Goal: Information Seeking & Learning: Understand process/instructions

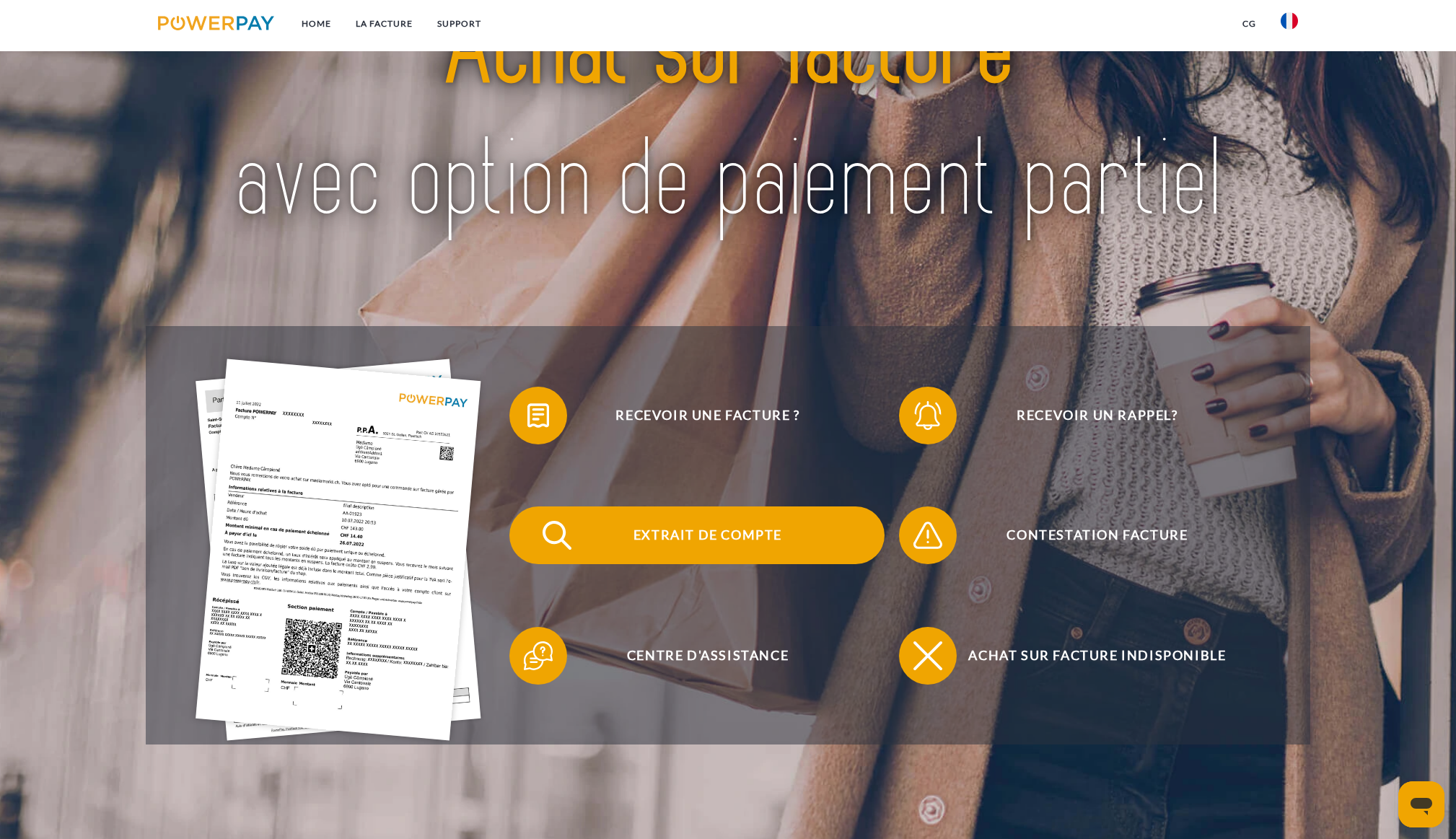
scroll to position [144, 0]
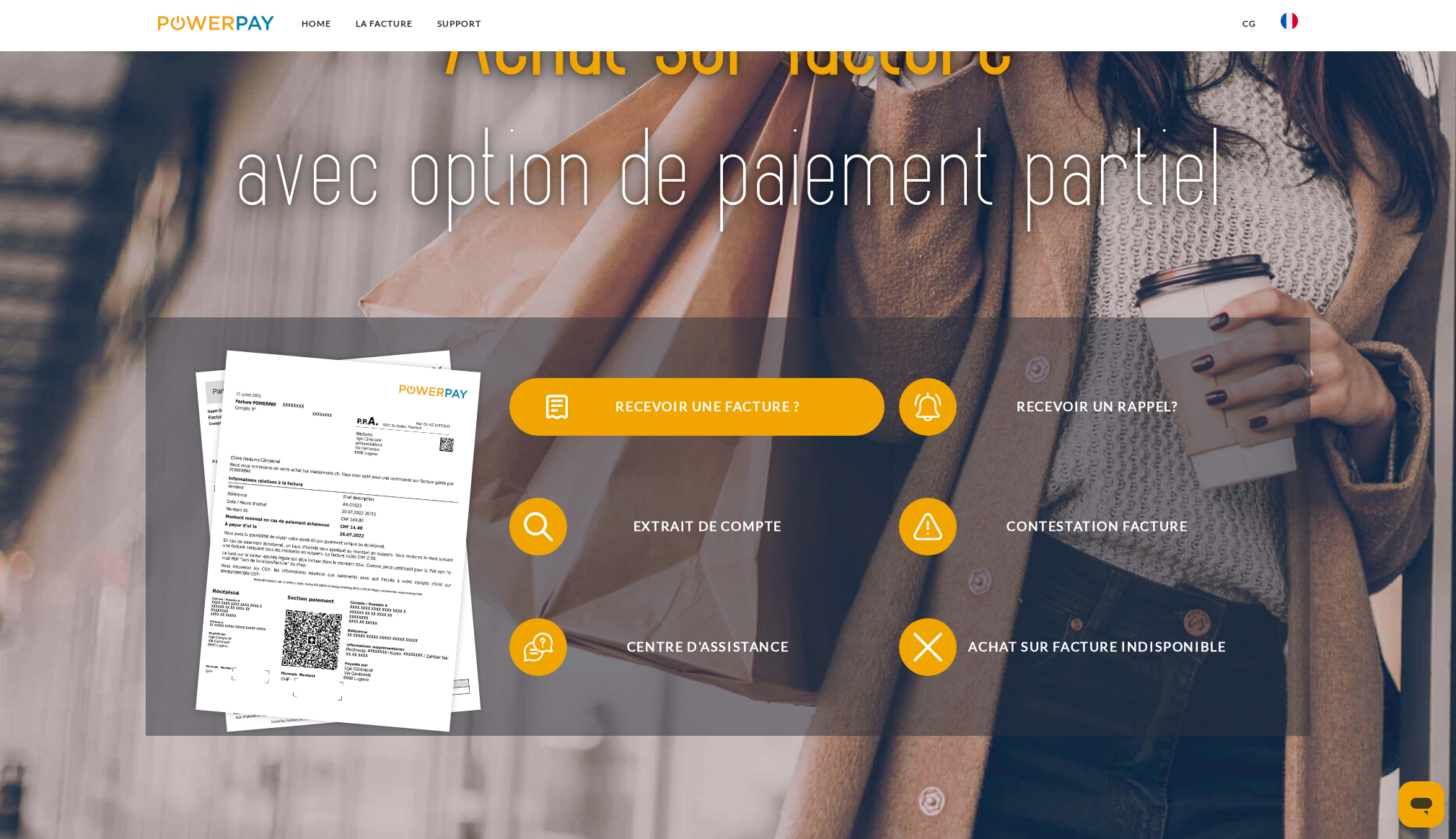
click at [690, 398] on span "Recevoir une facture ?" at bounding box center [708, 407] width 353 height 58
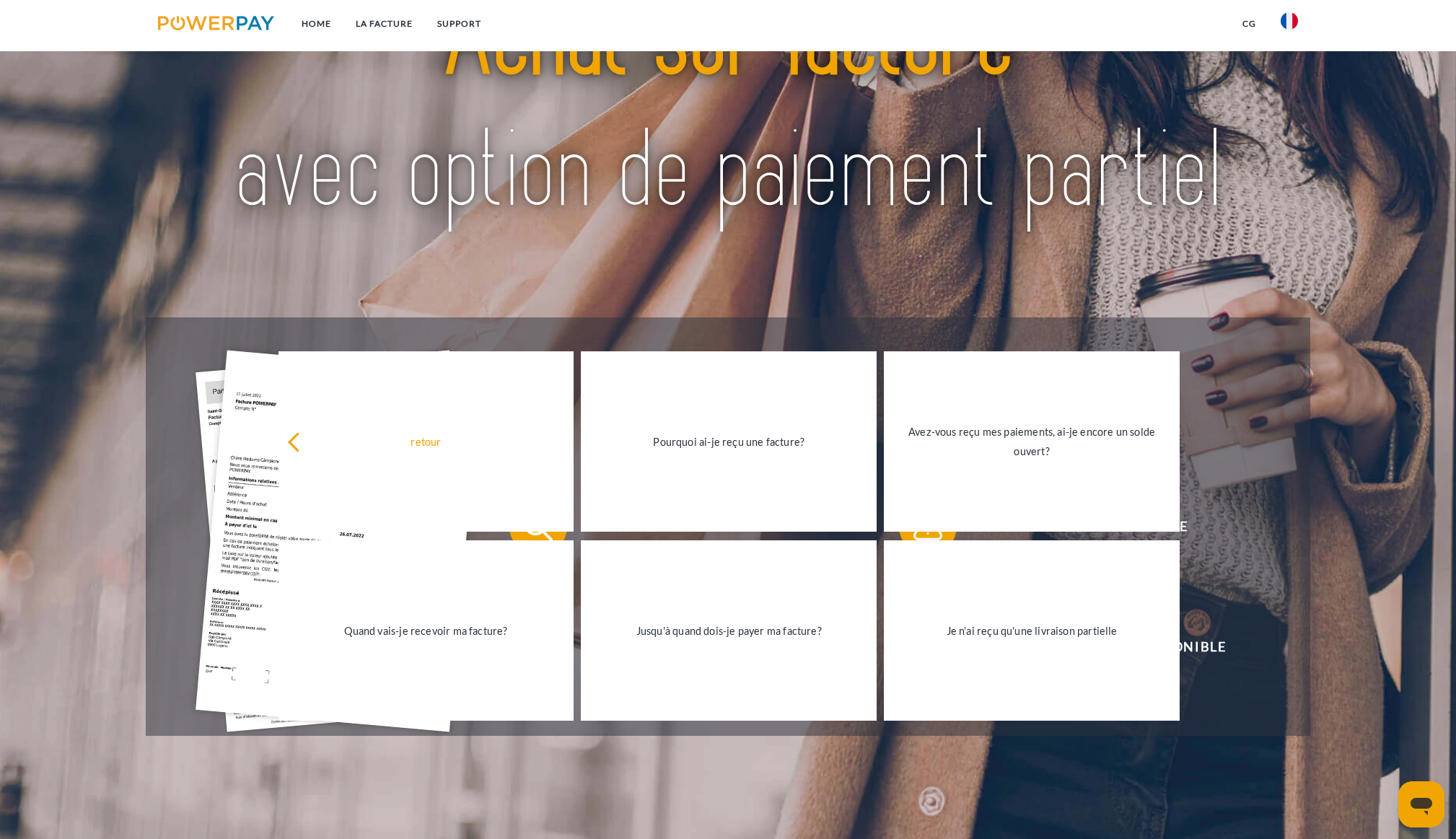
click at [712, 307] on div at bounding box center [727, 108] width 1164 height 420
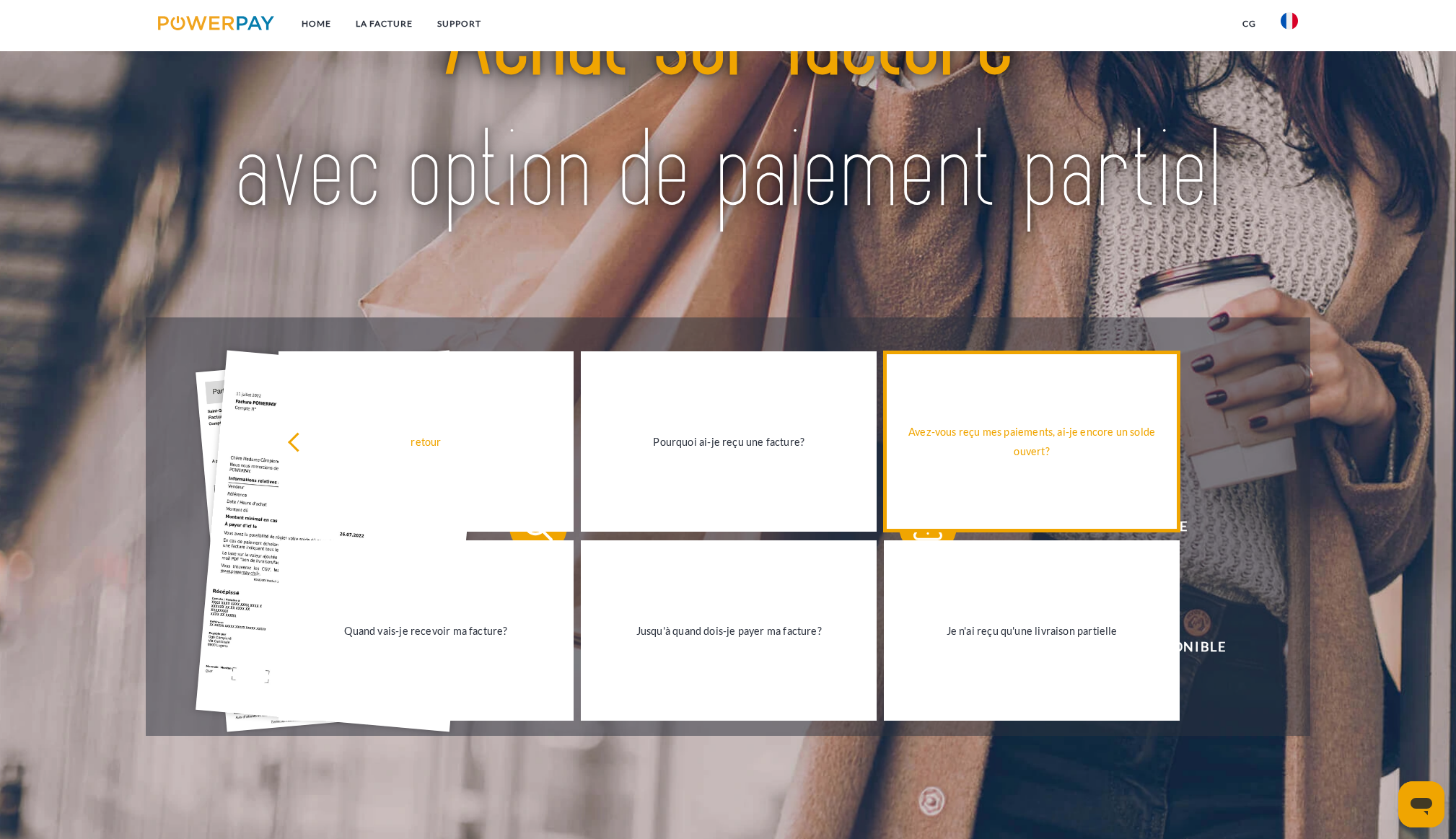
click at [1040, 446] on div "Avez-vous reçu mes paiements, ai-je encore un solde ouvert?" at bounding box center [1032, 441] width 278 height 39
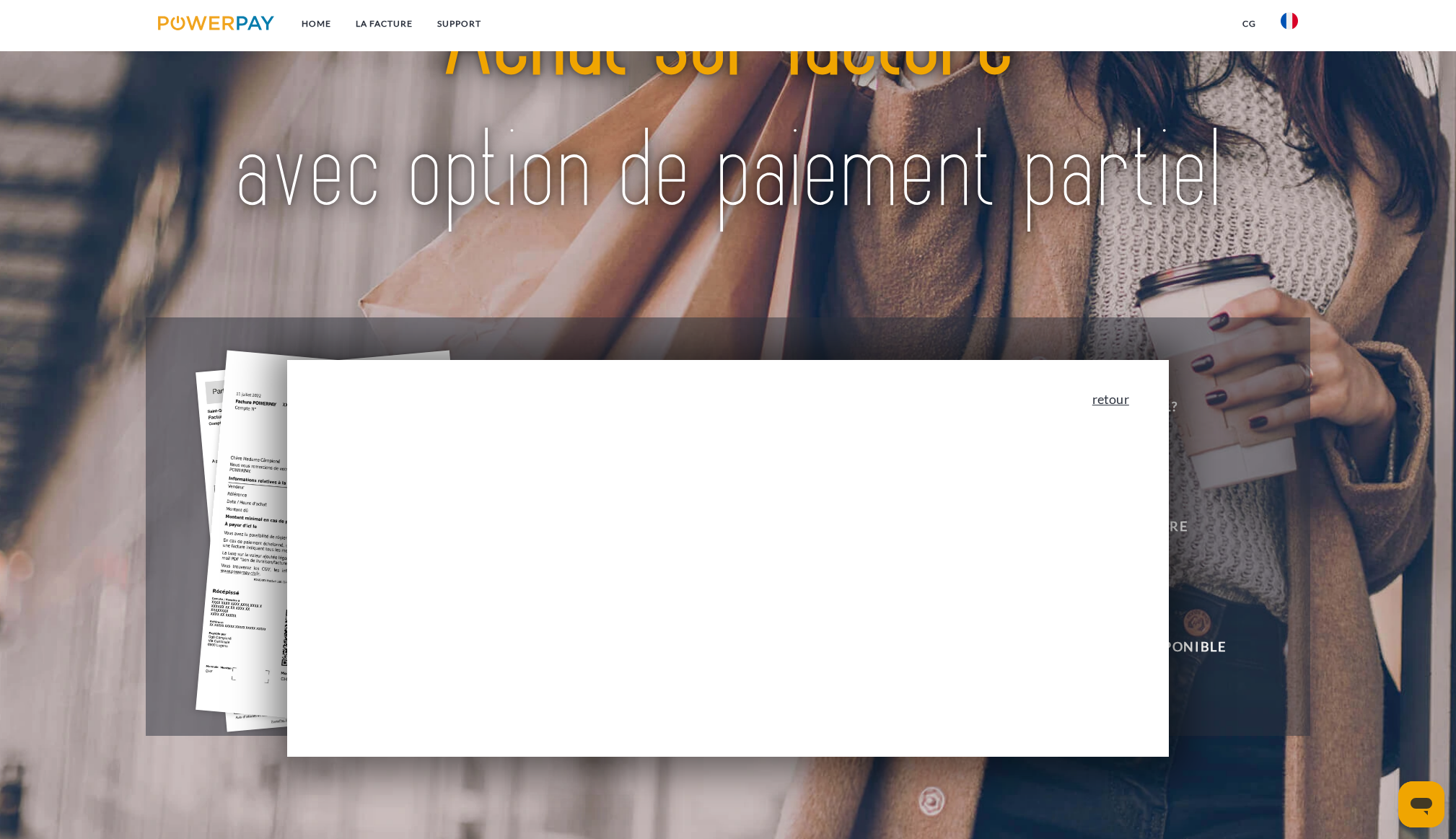
click at [1124, 404] on link "retour" at bounding box center [1111, 399] width 37 height 13
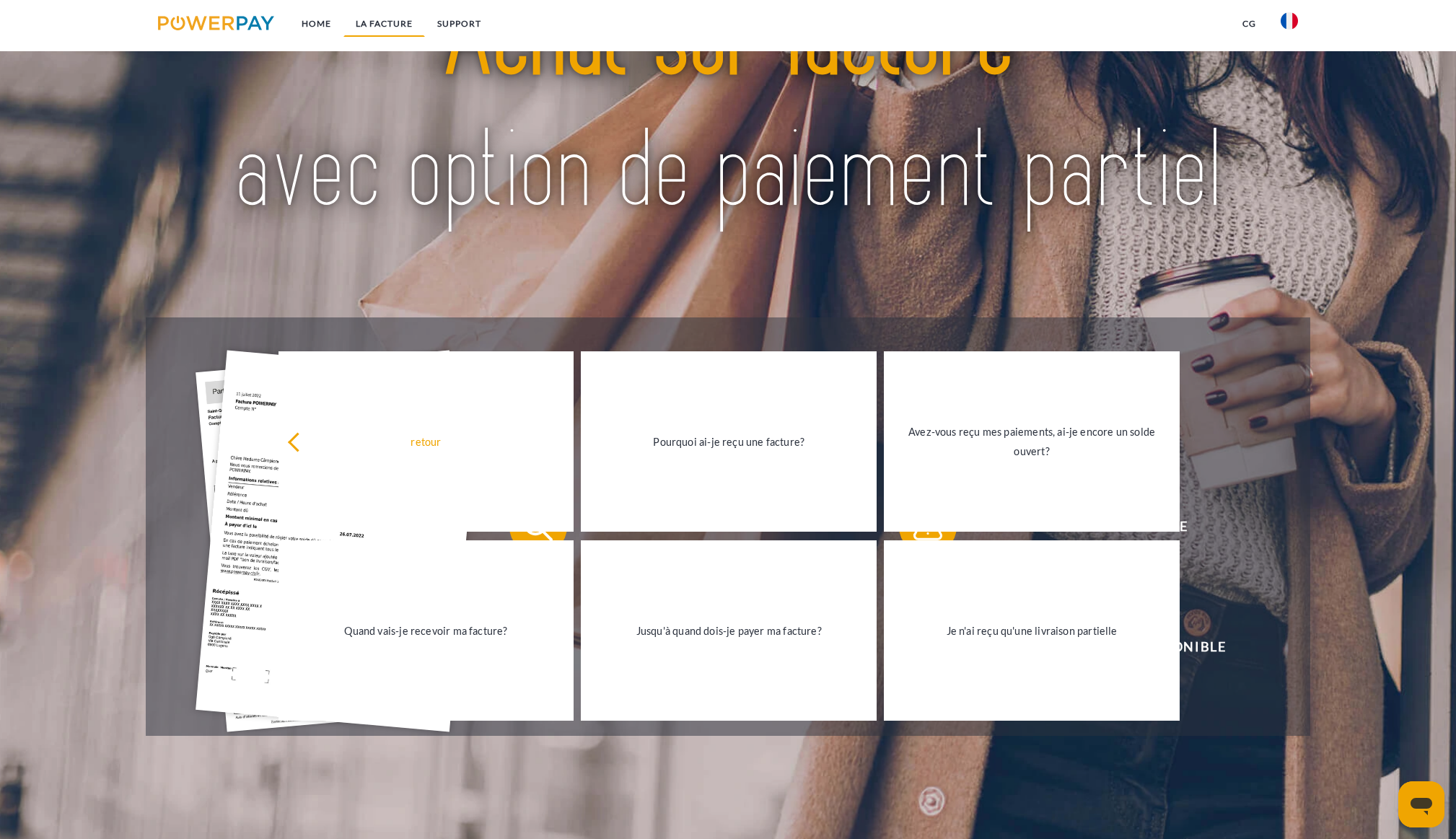
click at [393, 27] on link "LA FACTURE" at bounding box center [384, 24] width 82 height 26
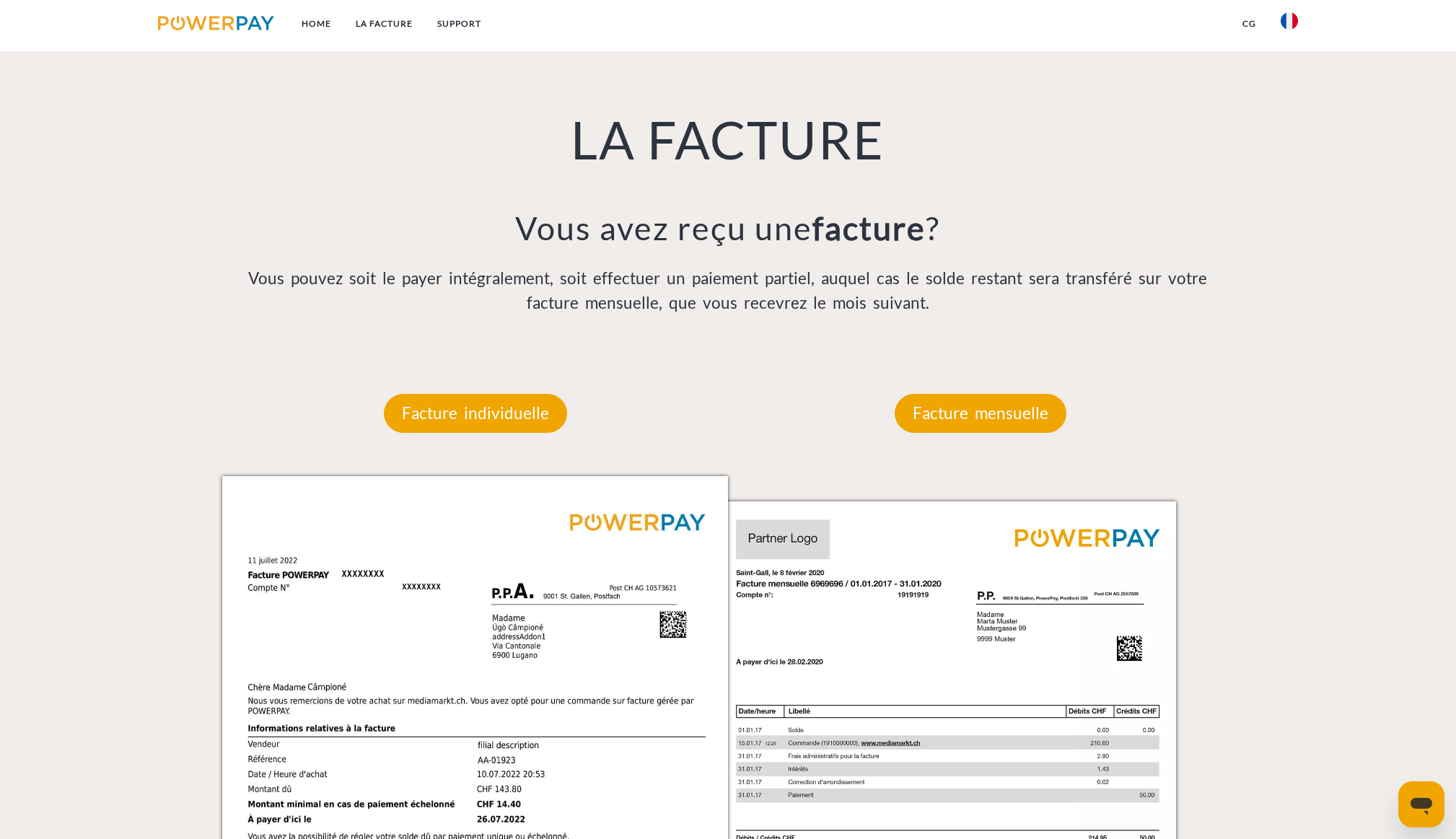
scroll to position [997, 0]
click at [986, 413] on p "Facture mensuelle" at bounding box center [980, 412] width 171 height 39
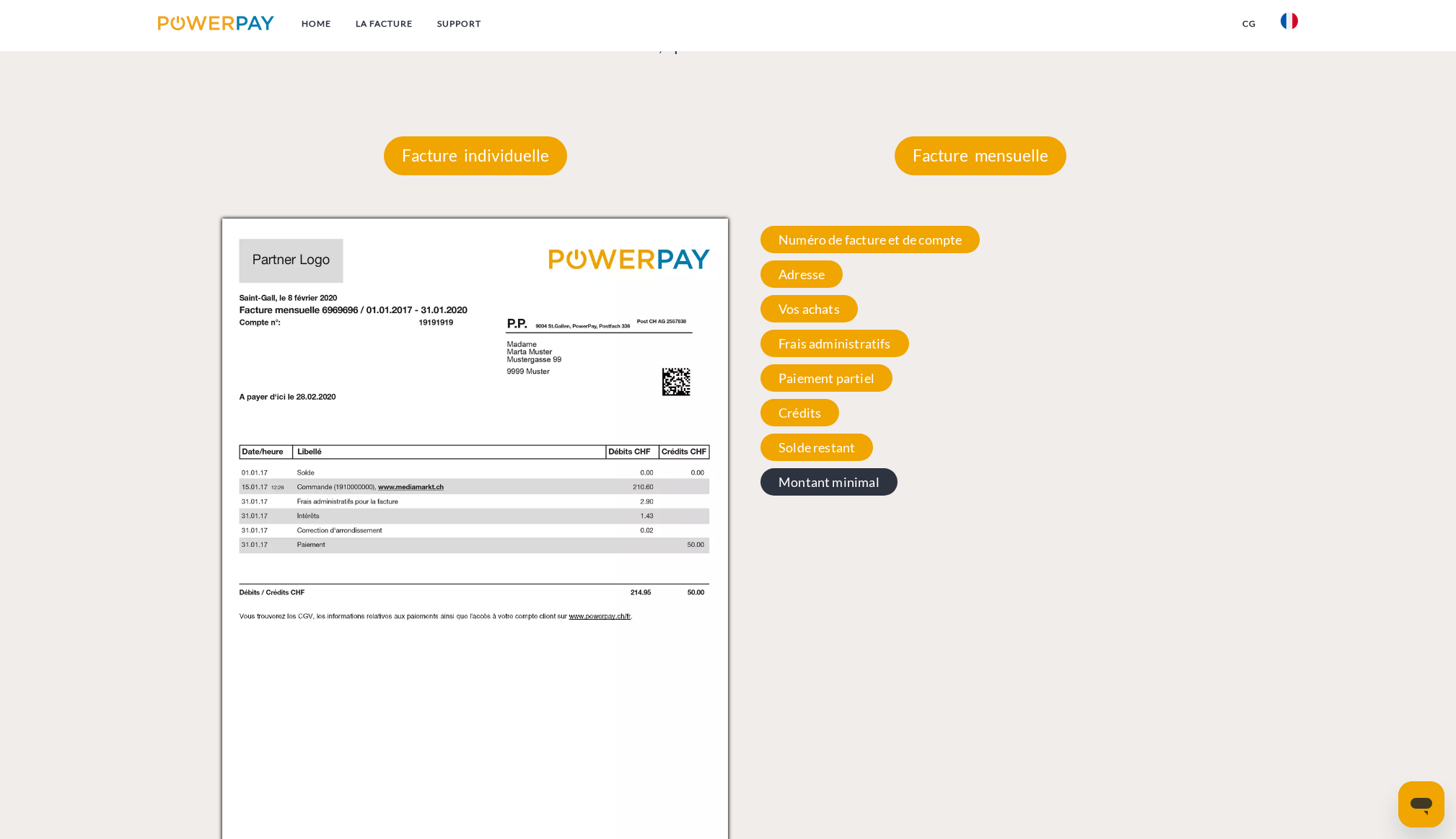
scroll to position [1286, 0]
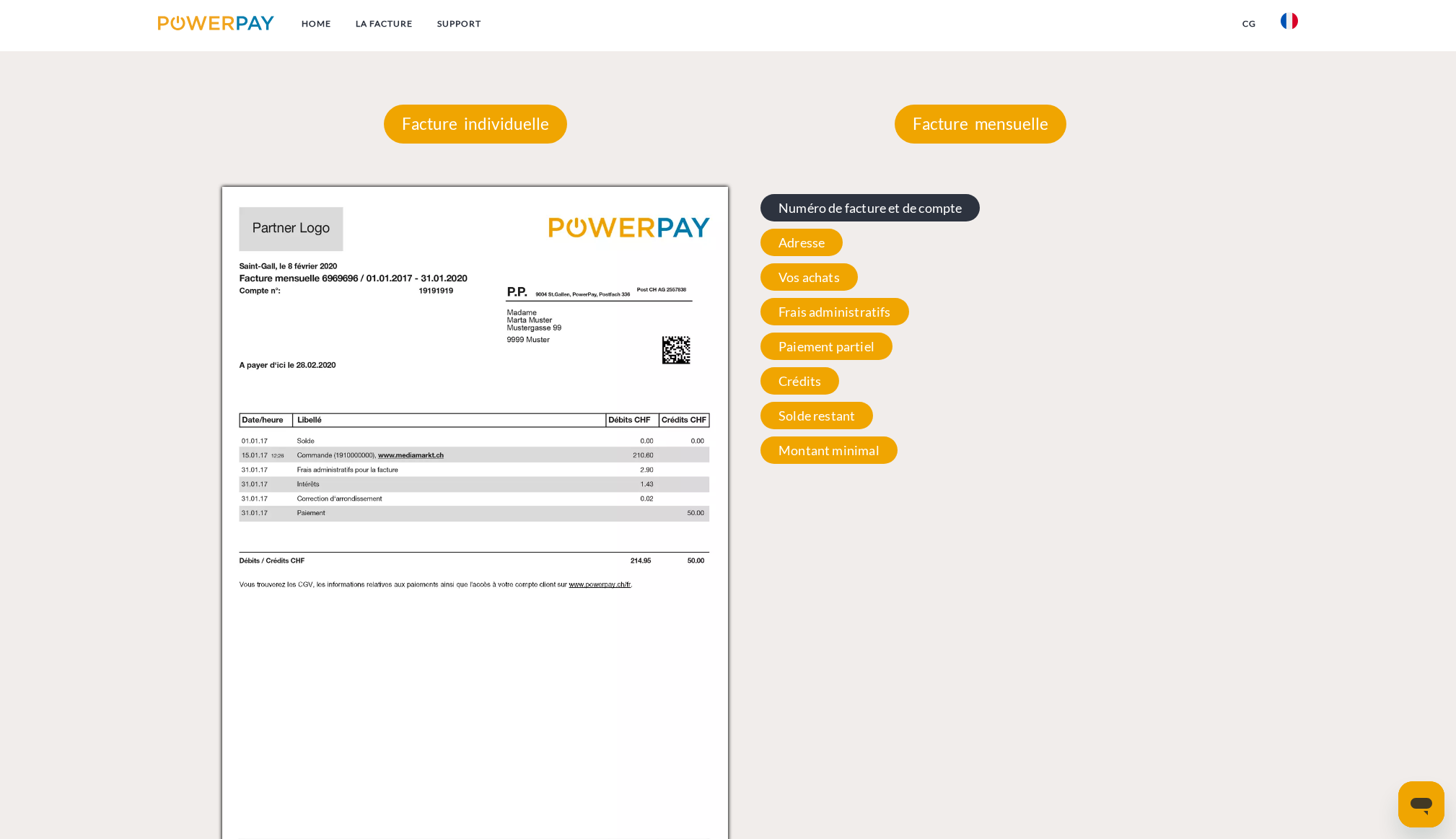
click at [847, 211] on span "Numéro de facture et de compte" at bounding box center [870, 208] width 220 height 27
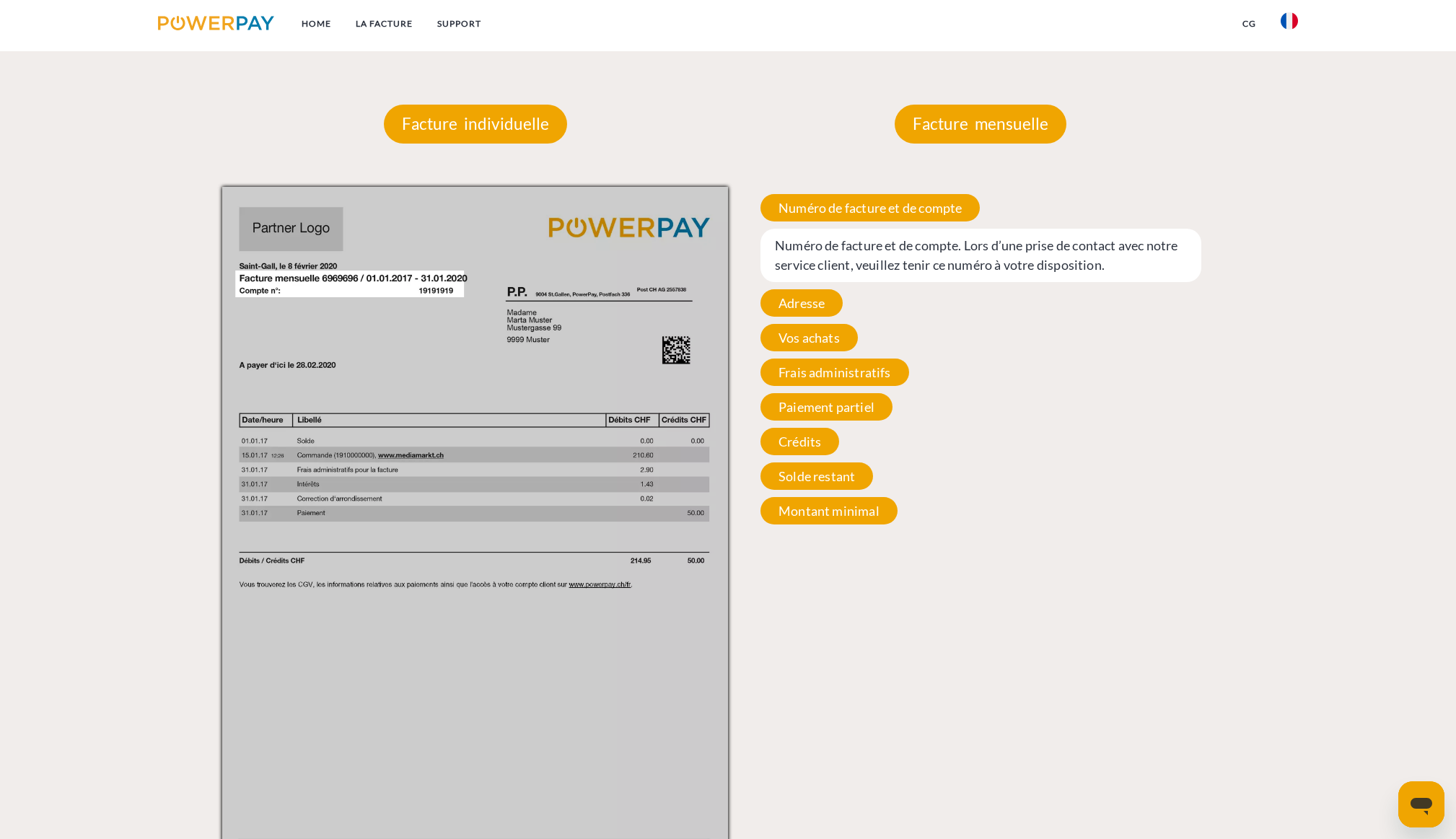
click at [833, 411] on span "Paiement partiel" at bounding box center [827, 407] width 132 height 27
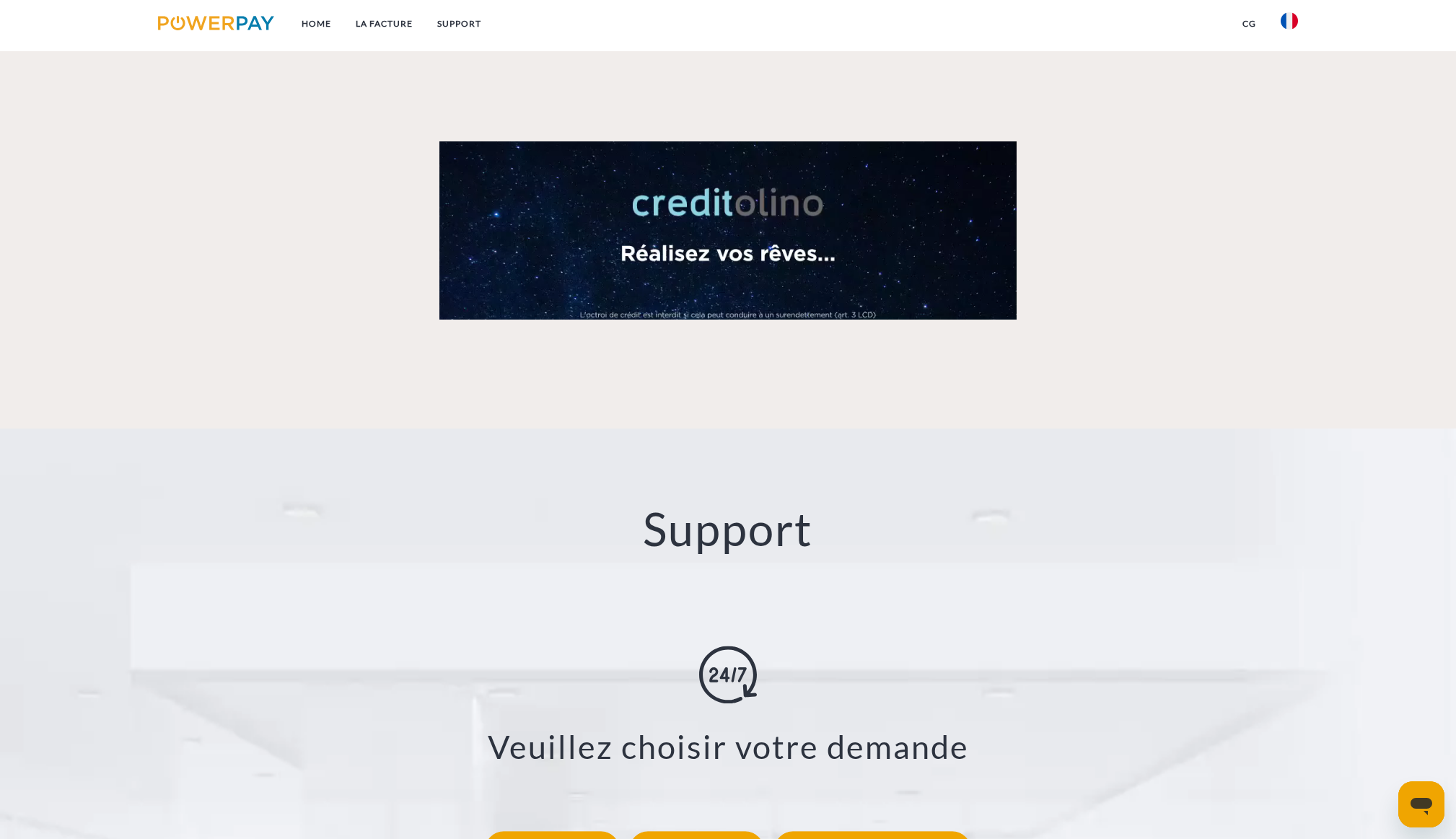
scroll to position [2367, 0]
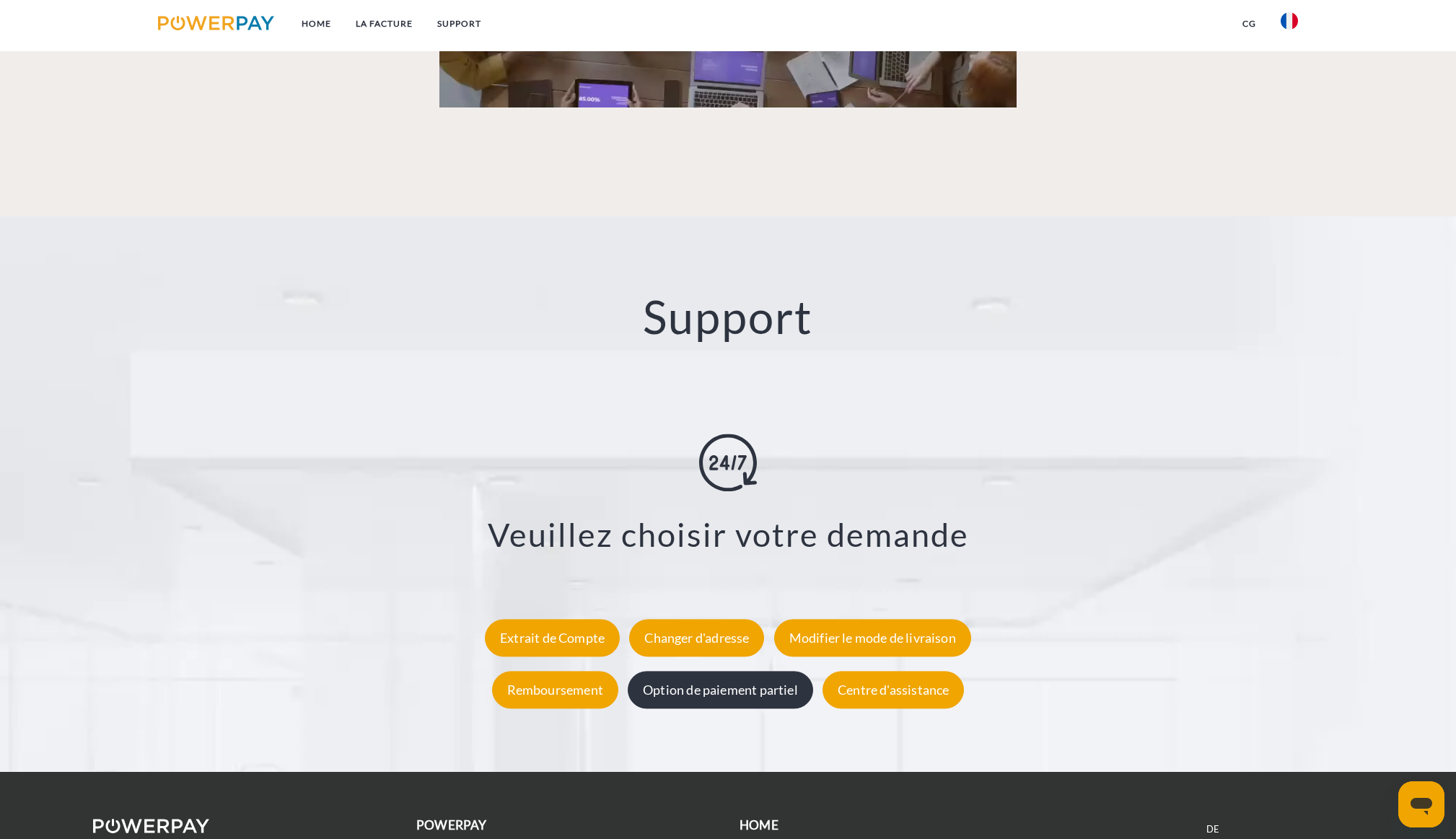
click at [722, 702] on div "Option de paiement partiel" at bounding box center [721, 689] width 186 height 38
